Goal: Transaction & Acquisition: Purchase product/service

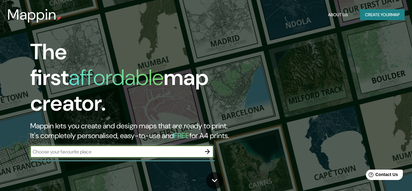
click at [98, 148] on input "text" at bounding box center [115, 151] width 171 height 7
type input "[GEOGRAPHIC_DATA]"
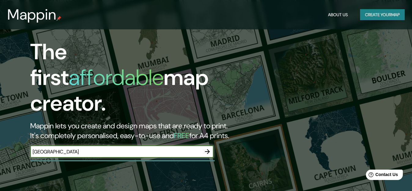
scroll to position [92, 0]
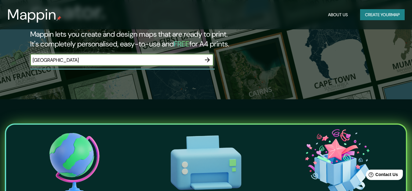
click at [208, 56] on icon "button" at bounding box center [207, 59] width 7 height 7
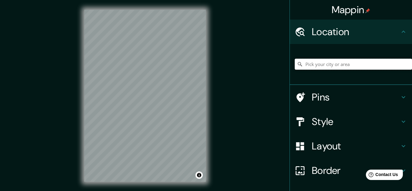
click at [312, 63] on input "Pick your city or area" at bounding box center [353, 64] width 117 height 11
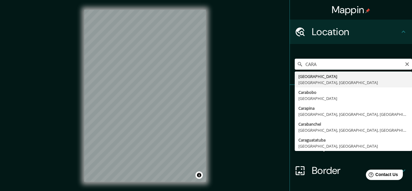
type input "[GEOGRAPHIC_DATA], [GEOGRAPHIC_DATA], [GEOGRAPHIC_DATA]"
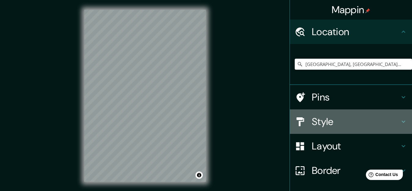
click at [319, 119] on h4 "Style" at bounding box center [356, 122] width 88 height 12
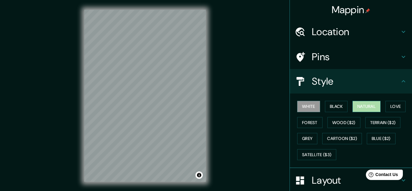
click at [364, 105] on button "Natural" at bounding box center [367, 106] width 28 height 11
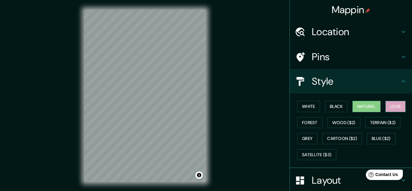
click at [388, 112] on button "Love" at bounding box center [396, 106] width 20 height 11
click at [304, 126] on button "Forest" at bounding box center [309, 122] width 25 height 11
